Goal: Find specific page/section: Find specific page/section

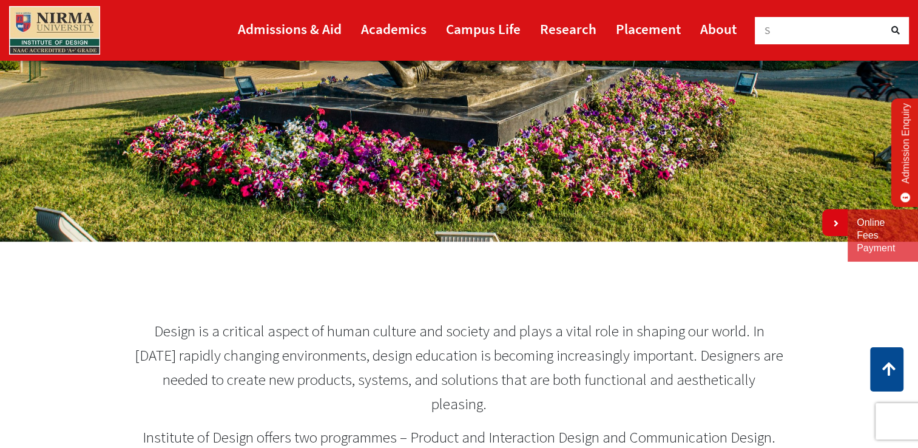
scroll to position [329, 0]
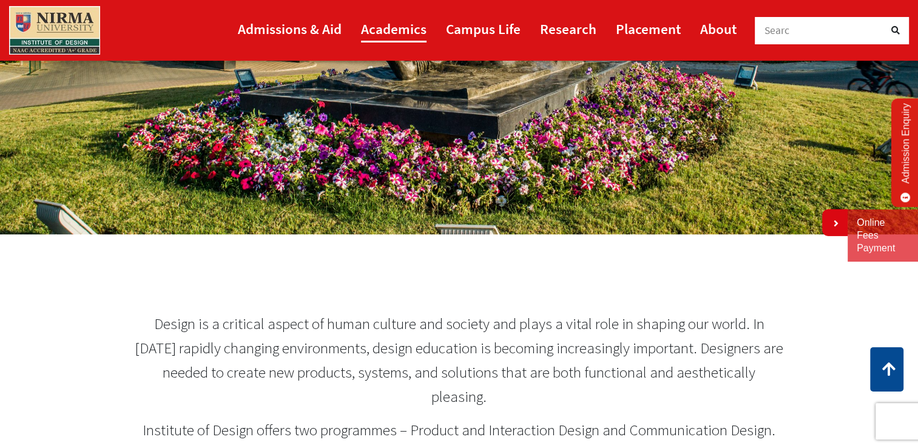
click at [378, 34] on link "Academics" at bounding box center [393, 28] width 65 height 27
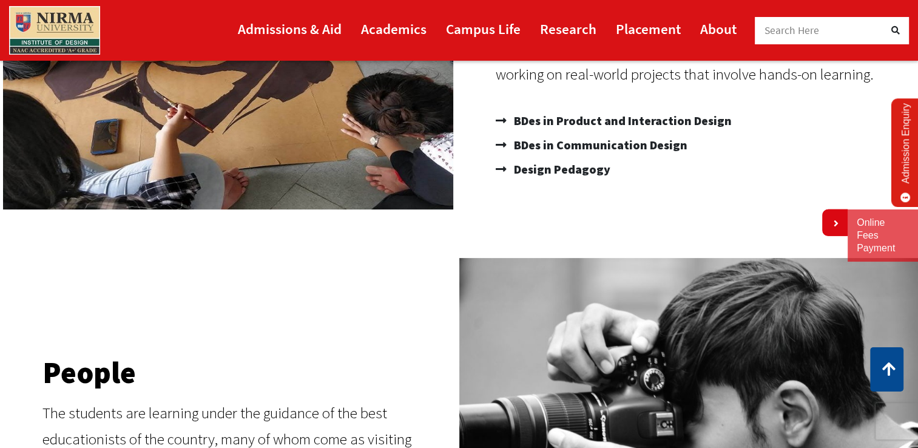
scroll to position [542, 0]
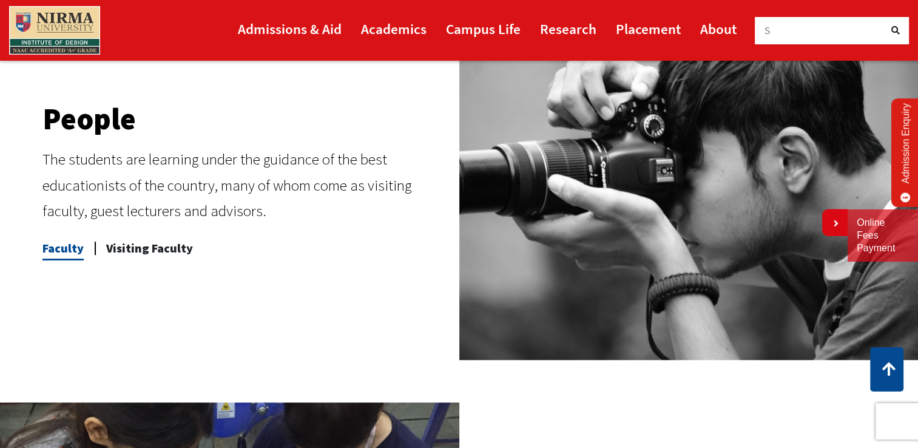
click at [57, 247] on span "Faculty" at bounding box center [62, 248] width 41 height 24
